Goal: Task Accomplishment & Management: Manage account settings

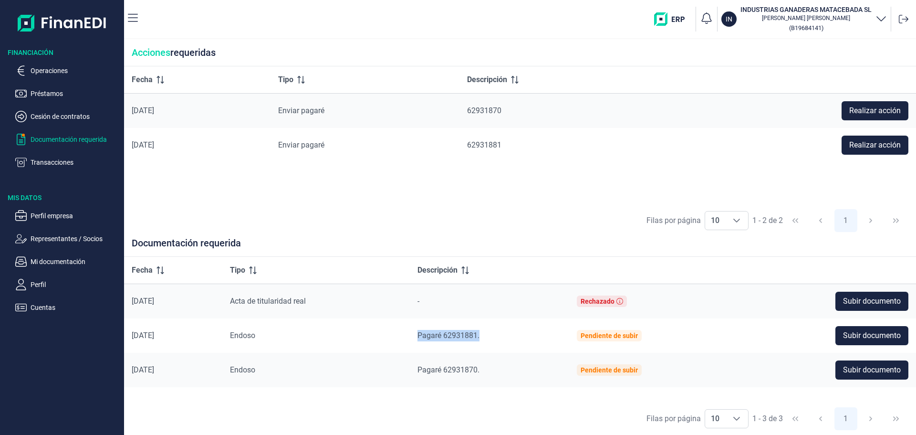
drag, startPoint x: 429, startPoint y: 335, endPoint x: 495, endPoint y: 333, distance: 66.3
click at [495, 333] on td "Pagaré 62931881." at bounding box center [489, 335] width 159 height 34
click at [882, 296] on span "Subir documento" at bounding box center [872, 300] width 58 height 11
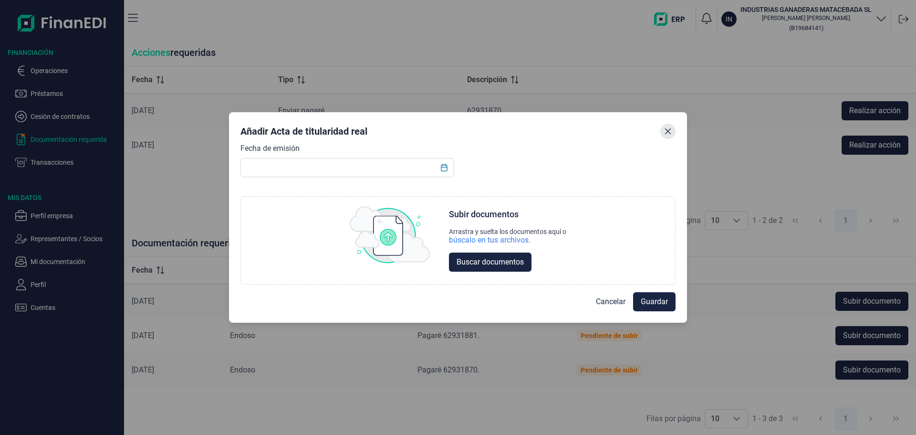
click at [668, 131] on icon "Close" at bounding box center [668, 131] width 6 height 6
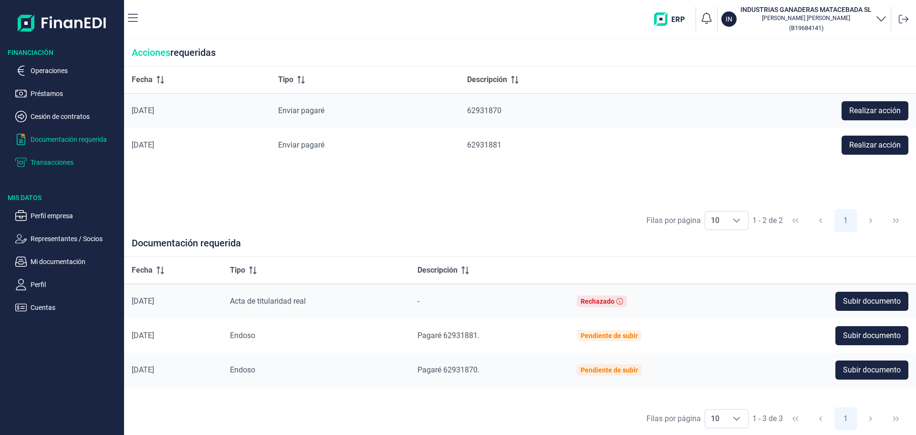
click at [54, 161] on p "Transacciones" at bounding box center [76, 161] width 90 height 11
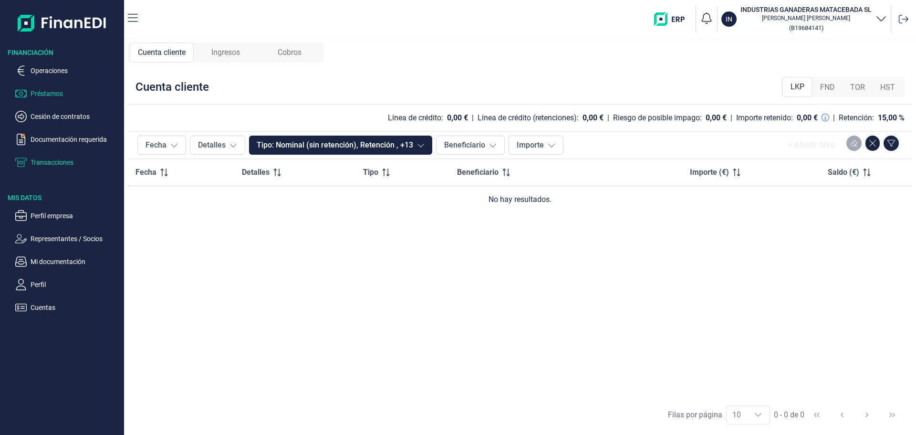
click at [50, 92] on p "Préstamos" at bounding box center [76, 93] width 90 height 11
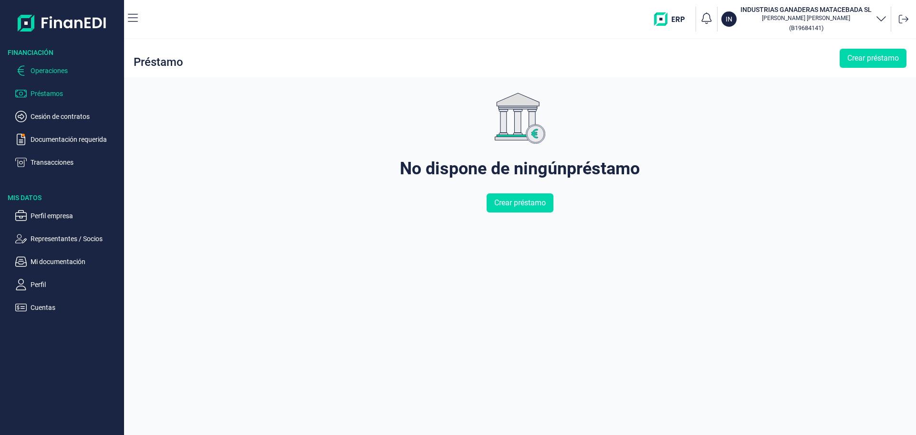
click at [39, 69] on p "Operaciones" at bounding box center [76, 70] width 90 height 11
